Goal: Find contact information: Find contact information

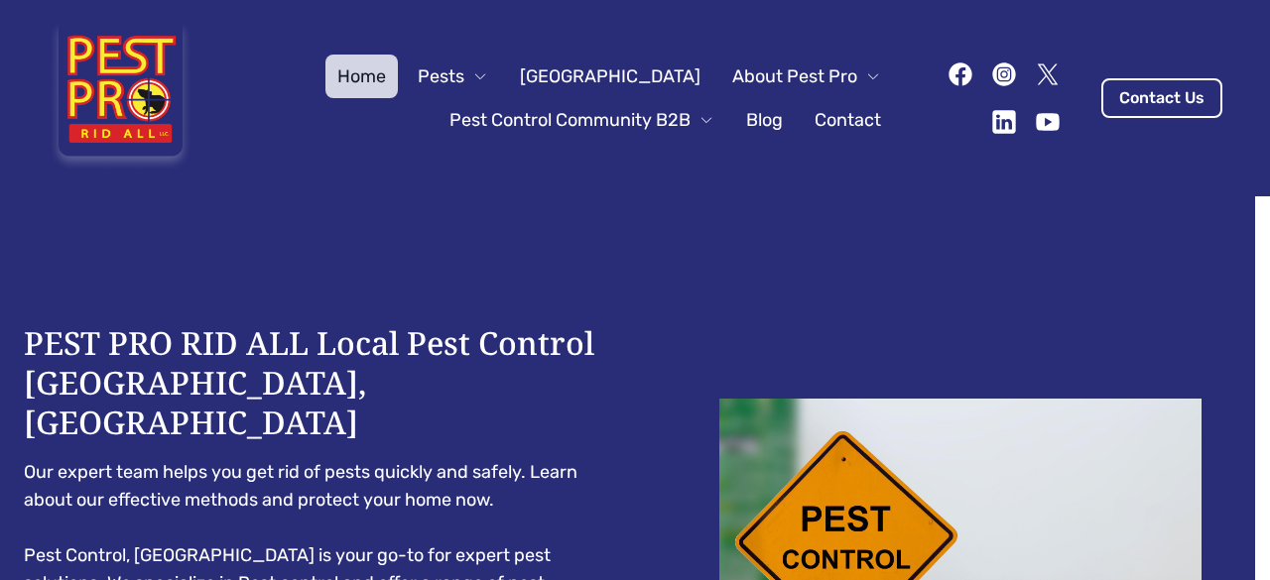
click at [803, 120] on link "Contact" at bounding box center [848, 120] width 90 height 44
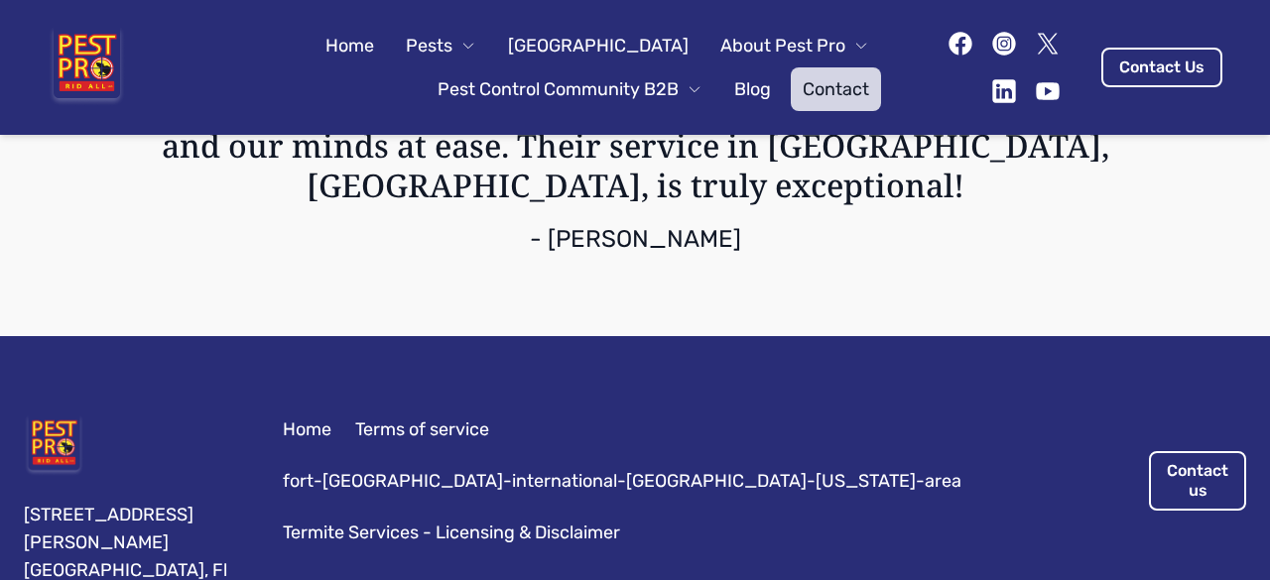
scroll to position [2685, 0]
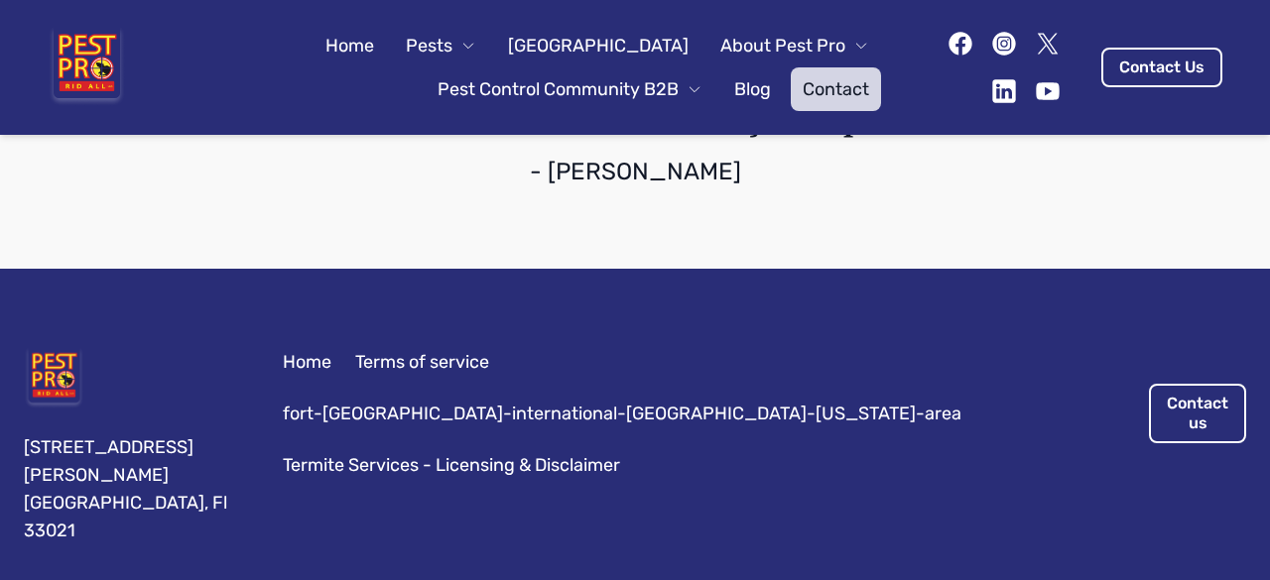
click at [46, 461] on div "[STREET_ADDRESS][PERSON_NAME]" at bounding box center [129, 489] width 211 height 111
copy div "33021"
drag, startPoint x: 141, startPoint y: 436, endPoint x: 107, endPoint y: 430, distance: 34.3
click at [107, 434] on div "[STREET_ADDRESS][PERSON_NAME]" at bounding box center [129, 489] width 211 height 111
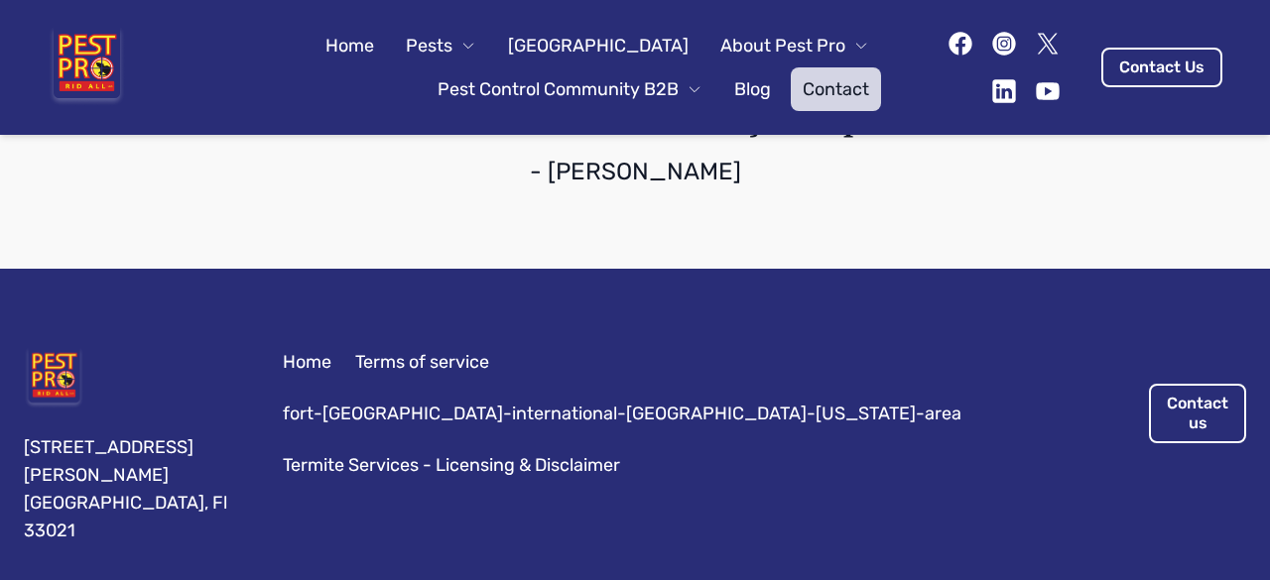
click at [49, 436] on div "[STREET_ADDRESS][PERSON_NAME]" at bounding box center [129, 489] width 211 height 111
drag, startPoint x: 83, startPoint y: 404, endPoint x: 0, endPoint y: 376, distance: 87.8
click at [0, 376] on div "[STREET_ADDRESS][PERSON_NAME] Home Terms of service fort-[GEOGRAPHIC_DATA]-inte…" at bounding box center [635, 446] width 1270 height 355
copy div "[STREET_ADDRESS][PERSON_NAME]"
